Goal: Information Seeking & Learning: Learn about a topic

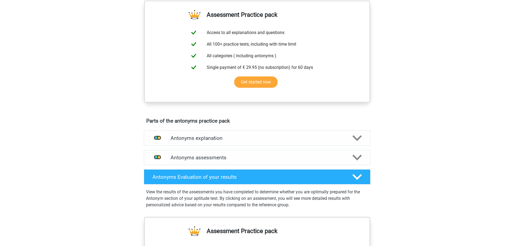
scroll to position [324, 0]
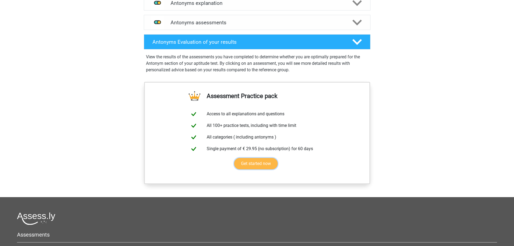
click at [239, 166] on link "Get started now" at bounding box center [255, 163] width 43 height 11
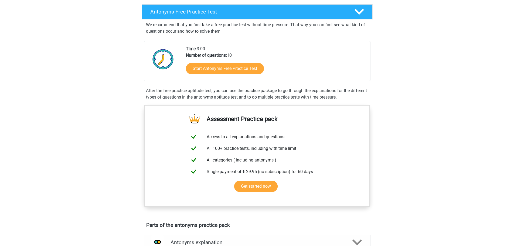
scroll to position [27, 0]
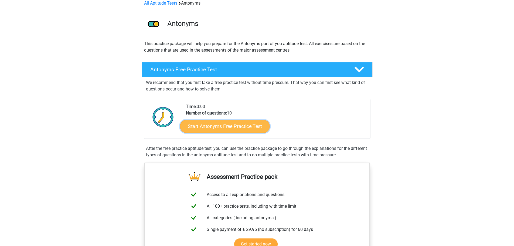
click at [227, 126] on link "Start Antonyms Free Practice Test" at bounding box center [225, 126] width 90 height 13
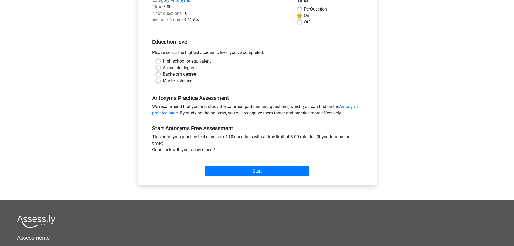
scroll to position [162, 0]
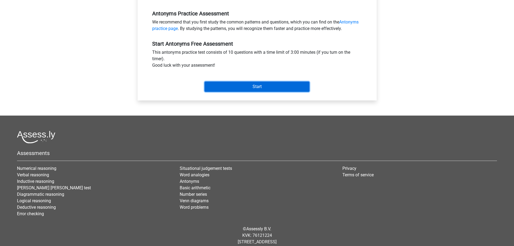
click at [240, 87] on input "Start" at bounding box center [257, 86] width 105 height 10
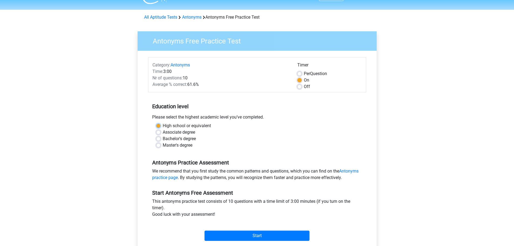
scroll to position [0, 0]
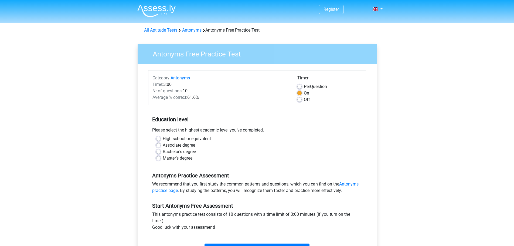
click at [131, 137] on div "Antonyms Free Practice Test Category: Antonyms Time: 3:00 Nr of questions: 10 A…" at bounding box center [257, 157] width 252 height 242
click at [304, 100] on label "Off" at bounding box center [307, 99] width 6 height 6
click at [298, 100] on input "Off" at bounding box center [299, 98] width 4 height 5
radio input "true"
click at [163, 139] on label "High school or equivalent" at bounding box center [187, 138] width 48 height 6
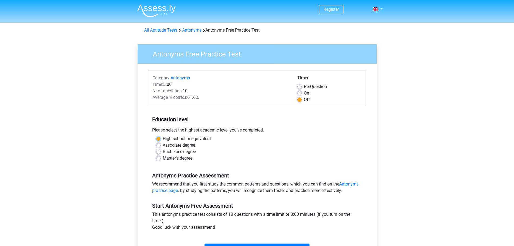
click at [159, 139] on input "High school or equivalent" at bounding box center [158, 137] width 4 height 5
radio input "true"
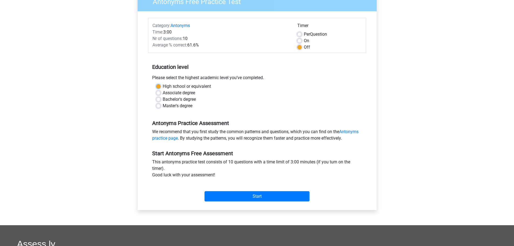
scroll to position [54, 0]
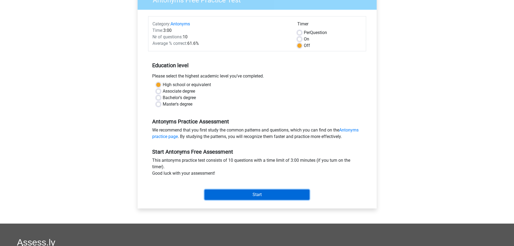
click at [254, 196] on input "Start" at bounding box center [257, 194] width 105 height 10
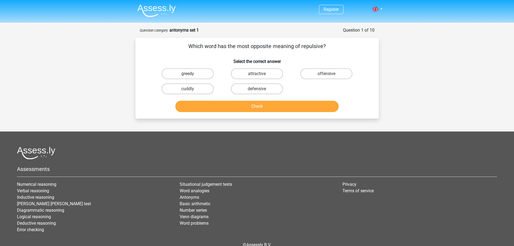
click at [259, 74] on input "attractive" at bounding box center [259, 76] width 4 height 4
radio input "true"
click at [261, 104] on button "Check" at bounding box center [256, 106] width 163 height 11
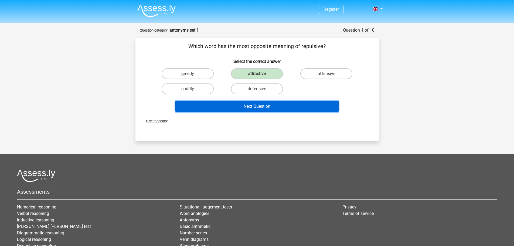
click at [270, 107] on button "Next Question" at bounding box center [256, 106] width 163 height 11
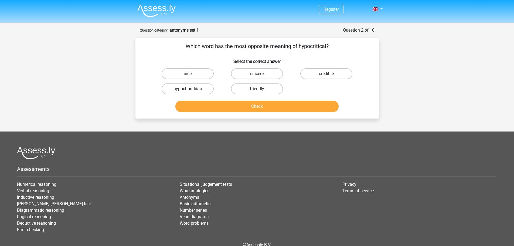
click at [202, 87] on label "hypochondriac" at bounding box center [188, 88] width 52 height 11
click at [191, 89] on input "hypochondriac" at bounding box center [190, 91] width 4 height 4
radio input "true"
click at [223, 105] on button "Check" at bounding box center [256, 106] width 163 height 11
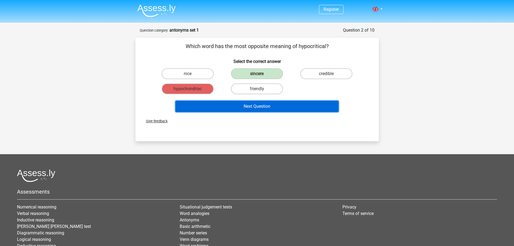
click at [284, 103] on button "Next Question" at bounding box center [256, 106] width 163 height 11
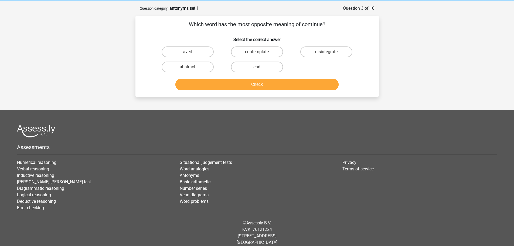
scroll to position [27, 0]
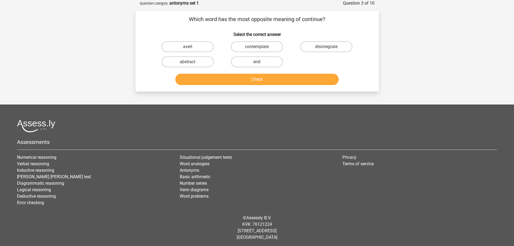
click at [260, 63] on input "end" at bounding box center [259, 64] width 4 height 4
radio input "true"
click at [262, 80] on button "Check" at bounding box center [256, 79] width 163 height 11
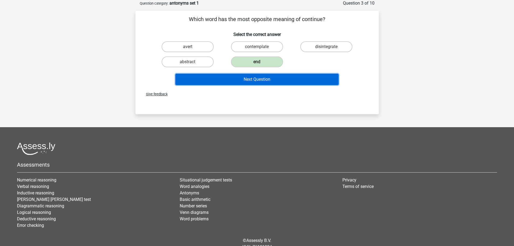
click at [263, 79] on button "Next Question" at bounding box center [256, 79] width 163 height 11
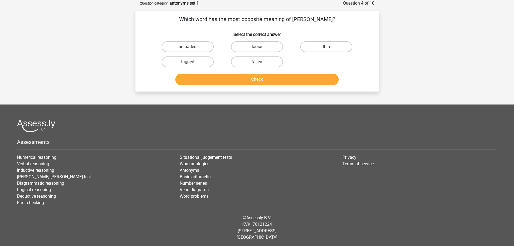
click at [323, 47] on label "thin" at bounding box center [326, 46] width 52 height 11
click at [326, 47] on input "thin" at bounding box center [328, 49] width 4 height 4
radio input "true"
click at [303, 81] on button "Check" at bounding box center [256, 79] width 163 height 11
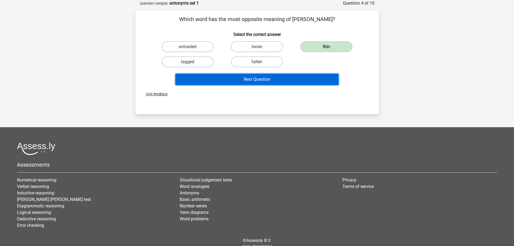
click at [303, 79] on button "Next Question" at bounding box center [256, 79] width 163 height 11
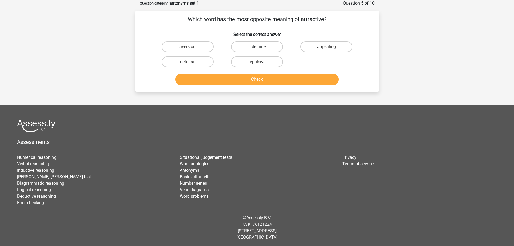
click at [245, 49] on label "indefinite" at bounding box center [257, 46] width 52 height 11
click at [257, 49] on input "indefinite" at bounding box center [259, 49] width 4 height 4
radio input "true"
click at [245, 74] on button "Check" at bounding box center [256, 79] width 163 height 11
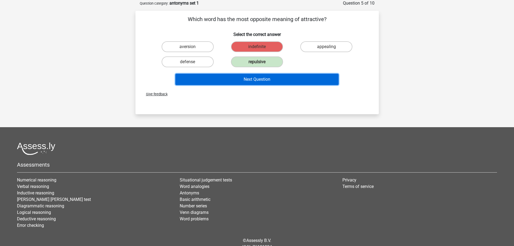
click at [249, 77] on button "Next Question" at bounding box center [256, 79] width 163 height 11
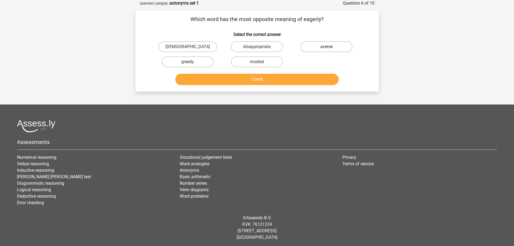
click at [312, 45] on label "averse" at bounding box center [326, 46] width 52 height 11
click at [326, 47] on input "averse" at bounding box center [328, 49] width 4 height 4
radio input "true"
click at [300, 80] on button "Check" at bounding box center [256, 79] width 163 height 11
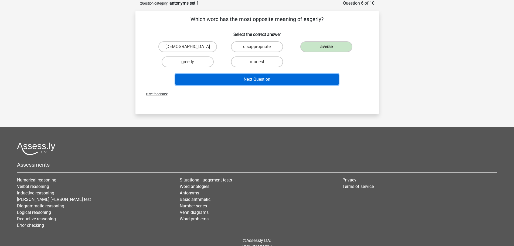
click at [240, 78] on button "Next Question" at bounding box center [256, 79] width 163 height 11
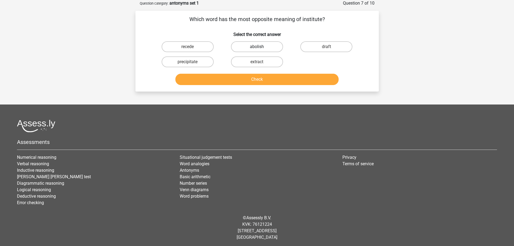
click at [253, 46] on label "abolish" at bounding box center [257, 46] width 52 height 11
click at [257, 47] on input "abolish" at bounding box center [259, 49] width 4 height 4
radio input "true"
click at [249, 79] on button "Check" at bounding box center [256, 79] width 163 height 11
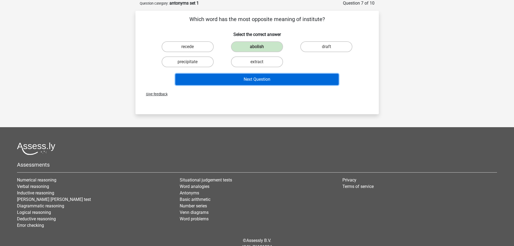
click at [261, 77] on button "Next Question" at bounding box center [256, 79] width 163 height 11
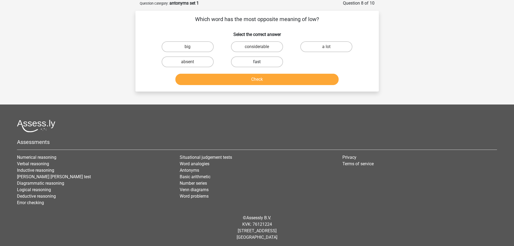
click at [263, 59] on label "fast" at bounding box center [257, 61] width 52 height 11
click at [260, 62] on input "fast" at bounding box center [259, 64] width 4 height 4
radio input "true"
click at [262, 80] on button "Check" at bounding box center [256, 79] width 163 height 11
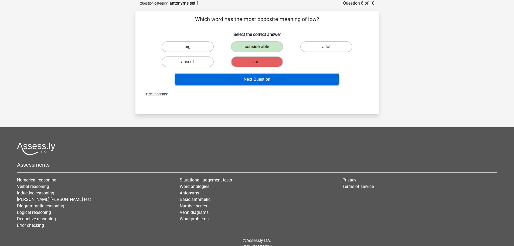
click at [263, 80] on button "Next Question" at bounding box center [256, 79] width 163 height 11
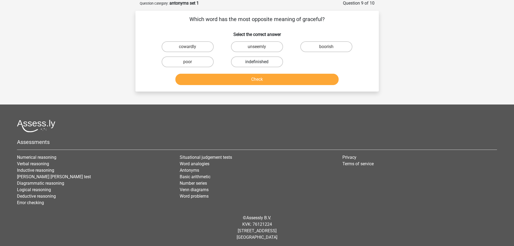
click at [251, 58] on label "indefinished" at bounding box center [257, 61] width 52 height 11
click at [257, 62] on input "indefinished" at bounding box center [259, 64] width 4 height 4
radio input "true"
click at [309, 47] on label "boorish" at bounding box center [326, 46] width 52 height 11
click at [326, 47] on input "boorish" at bounding box center [328, 49] width 4 height 4
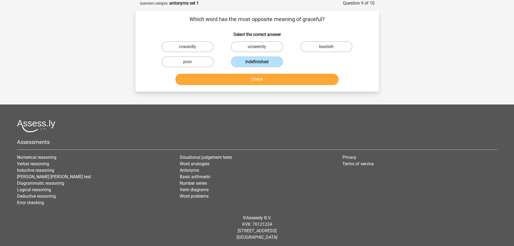
radio input "true"
click at [291, 80] on button "Check" at bounding box center [256, 79] width 163 height 11
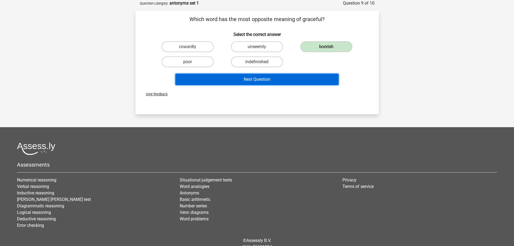
click at [291, 80] on button "Next Question" at bounding box center [256, 79] width 163 height 11
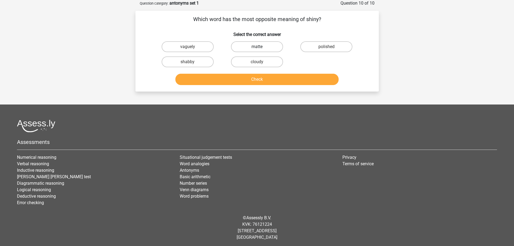
click at [245, 46] on label "matte" at bounding box center [257, 46] width 52 height 11
click at [257, 47] on input "matte" at bounding box center [259, 49] width 4 height 4
radio input "true"
click at [256, 85] on div "Check" at bounding box center [257, 80] width 208 height 13
click at [258, 81] on button "Check" at bounding box center [256, 79] width 163 height 11
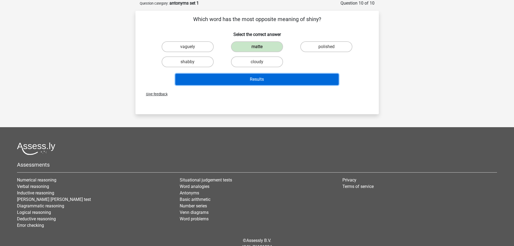
click at [272, 81] on button "Results" at bounding box center [256, 79] width 163 height 11
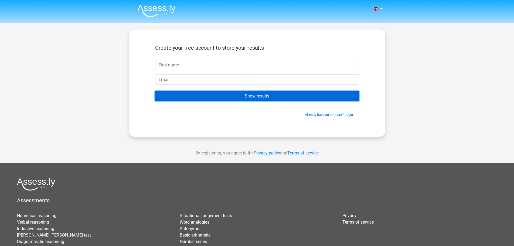
click at [283, 94] on input "Show results" at bounding box center [257, 96] width 204 height 10
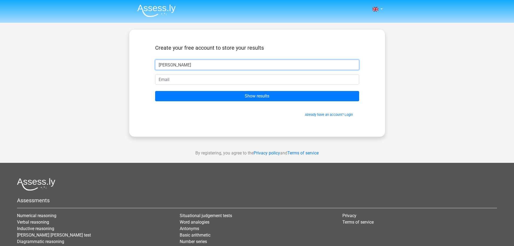
type input "[PERSON_NAME]"
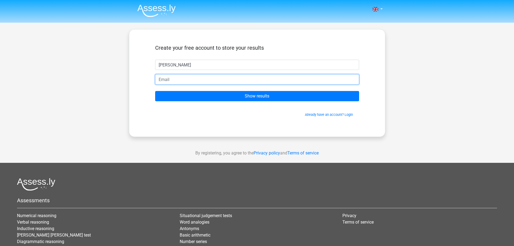
click at [203, 75] on input "email" at bounding box center [257, 79] width 204 height 10
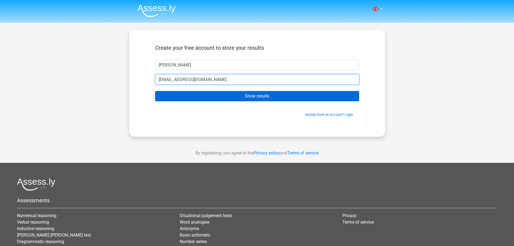
type input "[EMAIL_ADDRESS][DOMAIN_NAME]"
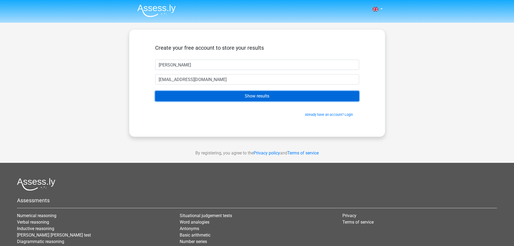
click at [210, 92] on input "Show results" at bounding box center [257, 96] width 204 height 10
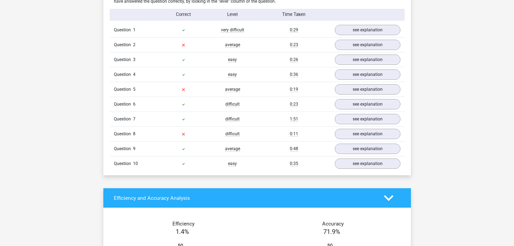
scroll to position [432, 0]
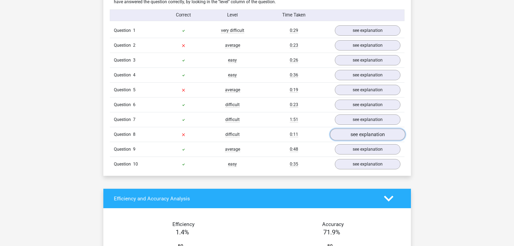
click at [345, 135] on link "see explanation" at bounding box center [367, 135] width 75 height 12
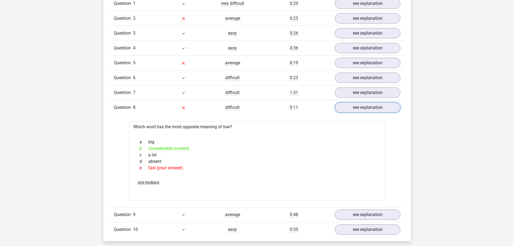
scroll to position [486, 0]
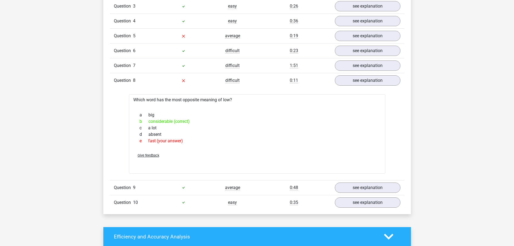
click at [336, 192] on div "see explanation" at bounding box center [368, 187] width 74 height 10
click at [343, 189] on link "see explanation" at bounding box center [367, 188] width 75 height 12
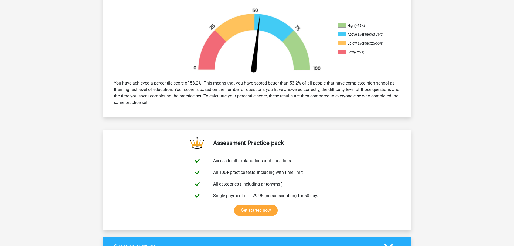
scroll to position [216, 0]
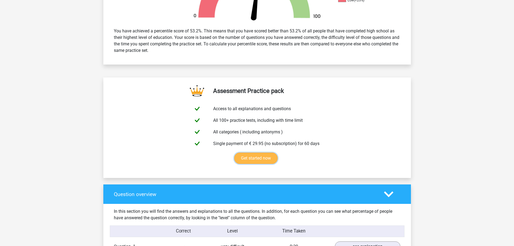
click at [267, 161] on link "Get started now" at bounding box center [255, 157] width 43 height 11
